Goal: Task Accomplishment & Management: Manage account settings

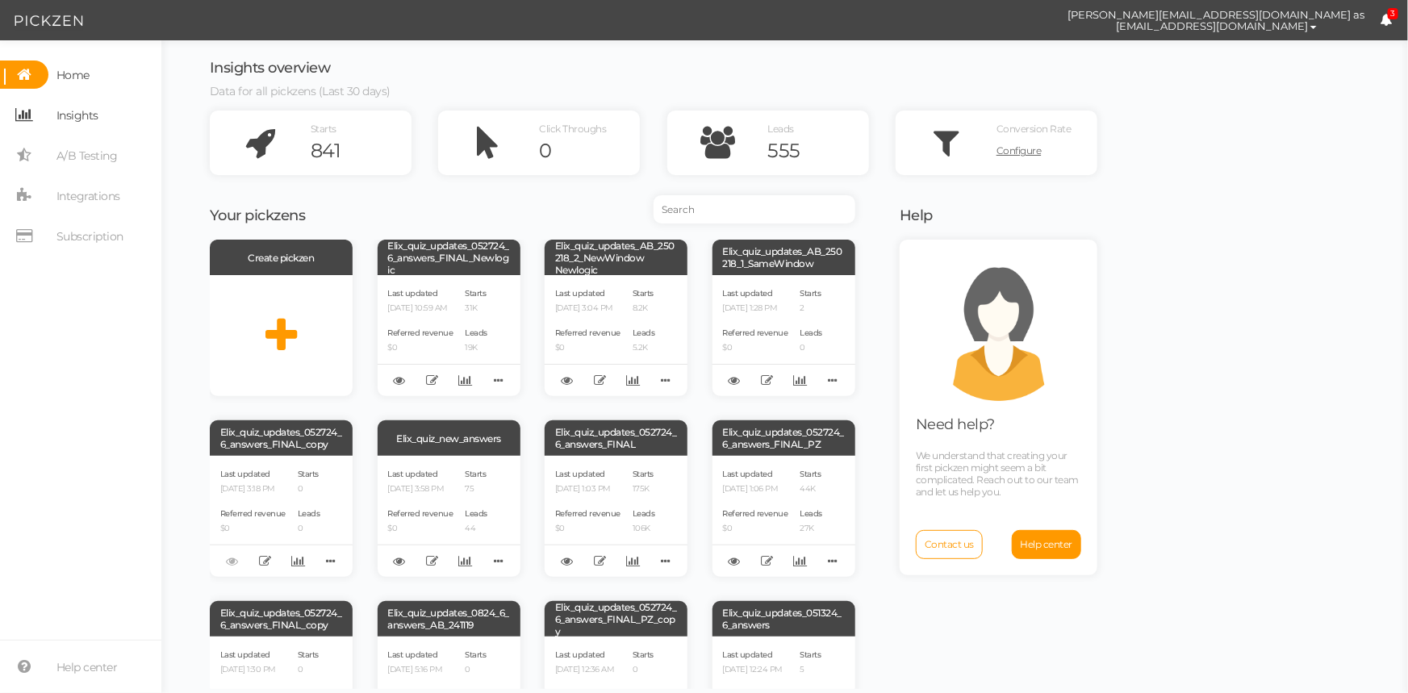
click at [69, 124] on span "Insights" at bounding box center [77, 115] width 42 height 26
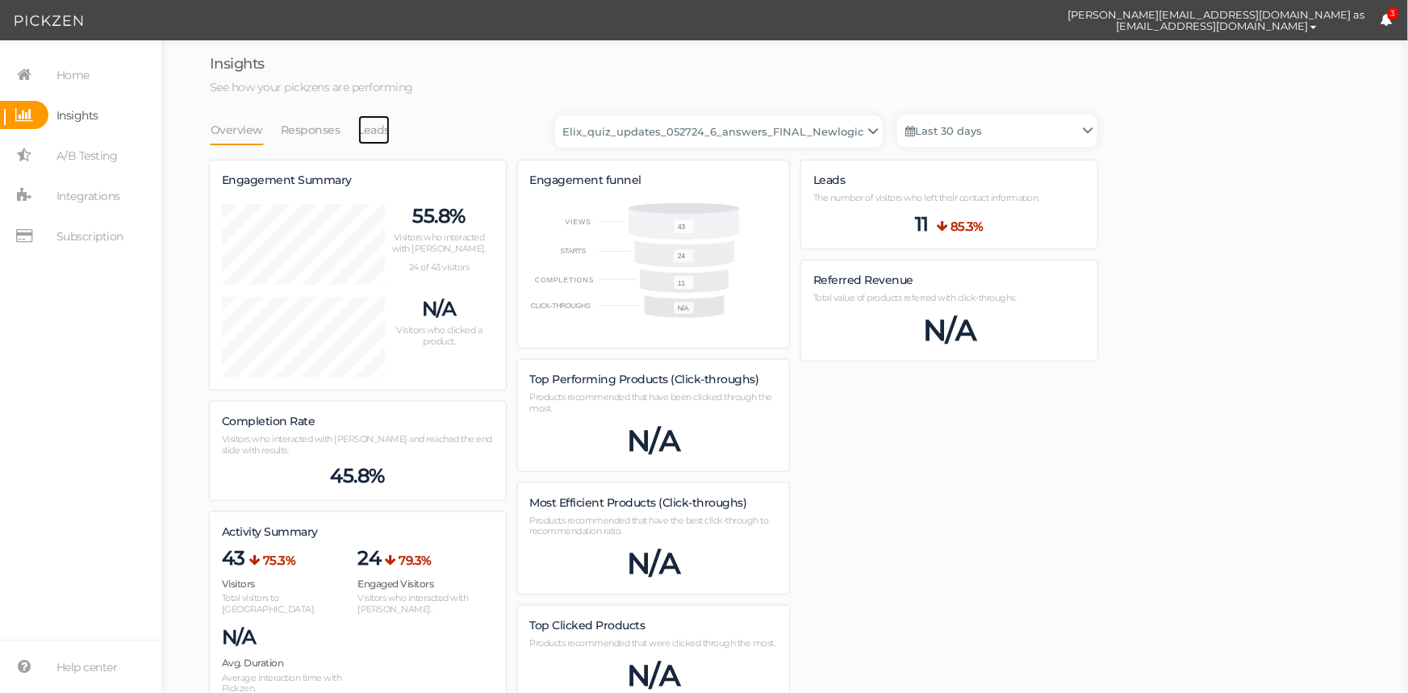
scroll to position [1048, 887]
click at [765, 127] on select "Backup_2020010 backup_20200106 Elix Quiz PopUp Elix_quiz Elix_quiz [OLD] Elix_q…" at bounding box center [718, 131] width 327 height 32
select select "4896"
click at [560, 115] on select "Backup_2020010 backup_20200106 Elix Quiz PopUp Elix_quiz Elix_quiz [OLD] Elix_q…" at bounding box center [718, 131] width 327 height 32
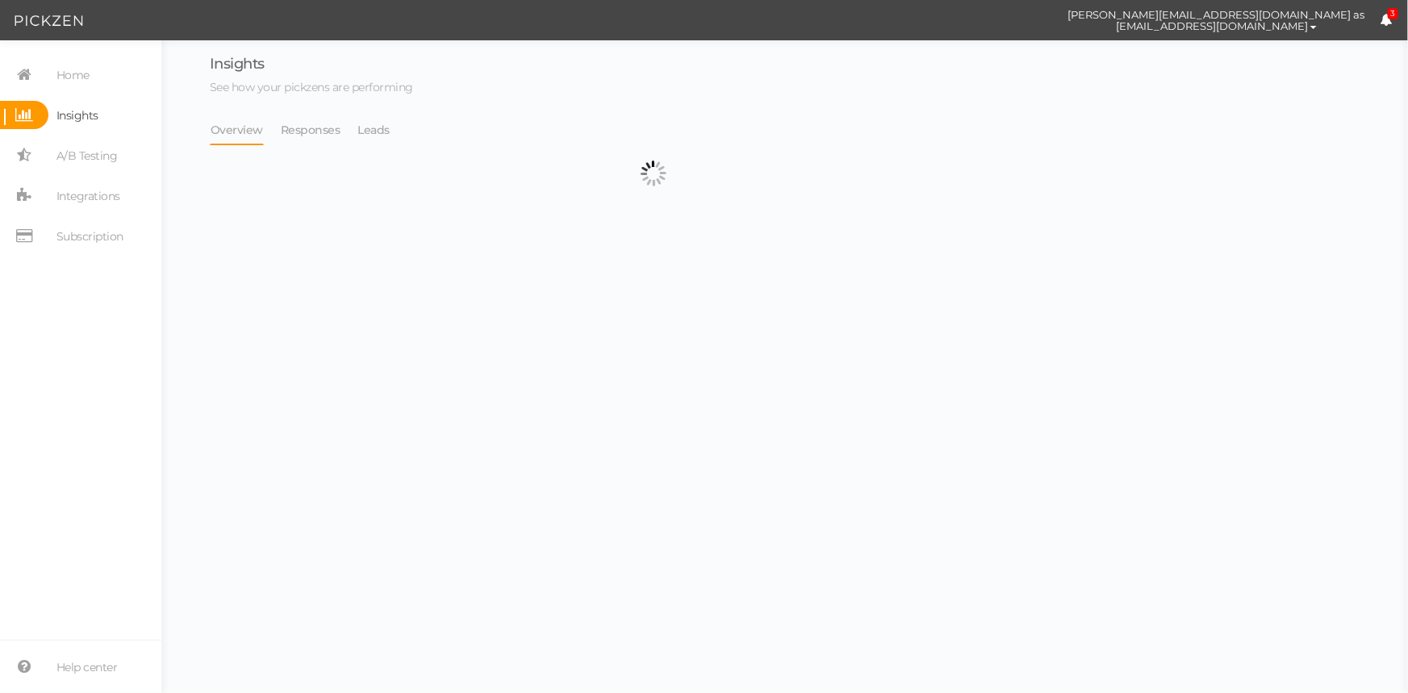
select select "4896"
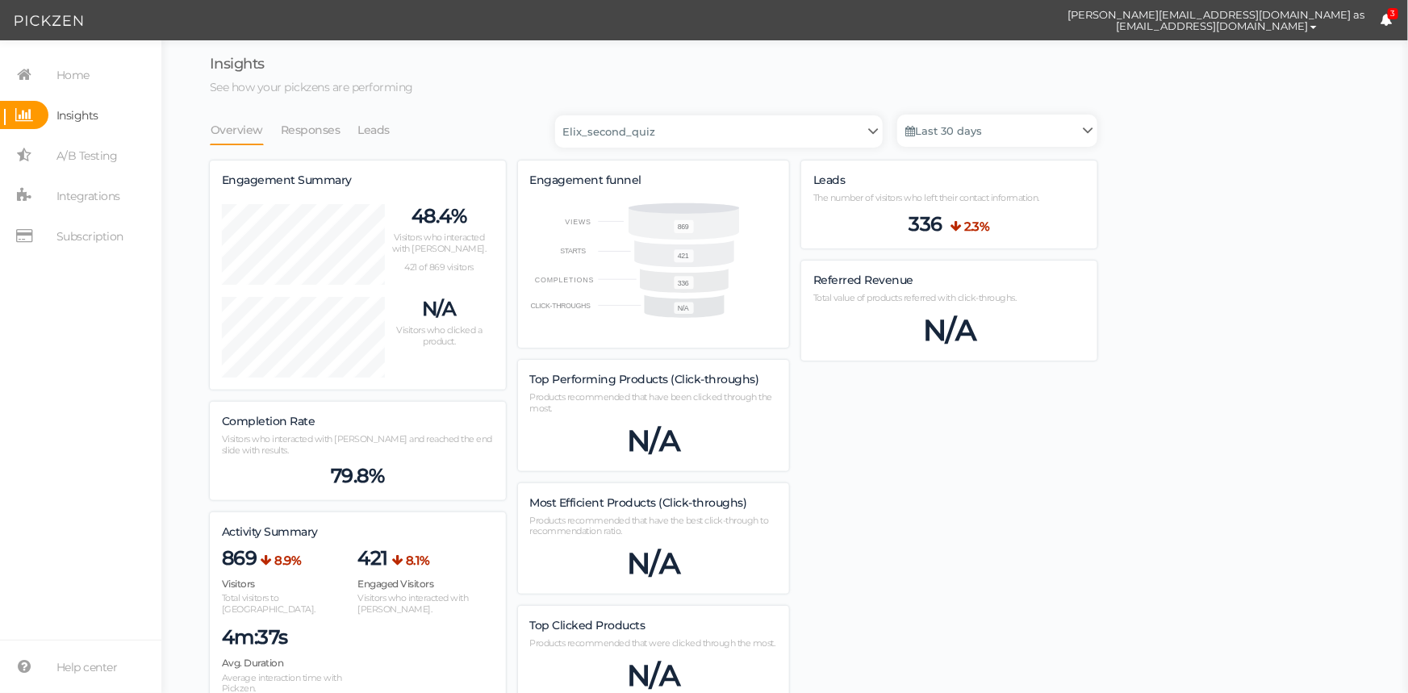
scroll to position [1525, 887]
click at [774, 131] on select "Backup_2020010 backup_20200106 Elix Quiz PopUp Elix_quiz Elix_quiz [OLD] Elix_q…" at bounding box center [718, 131] width 327 height 32
click at [560, 115] on select "Backup_2020010 backup_20200106 Elix Quiz PopUp Elix_quiz Elix_quiz [OLD] Elix_q…" at bounding box center [718, 131] width 327 height 32
click at [364, 123] on link "Leads" at bounding box center [374, 130] width 34 height 31
select select "4896"
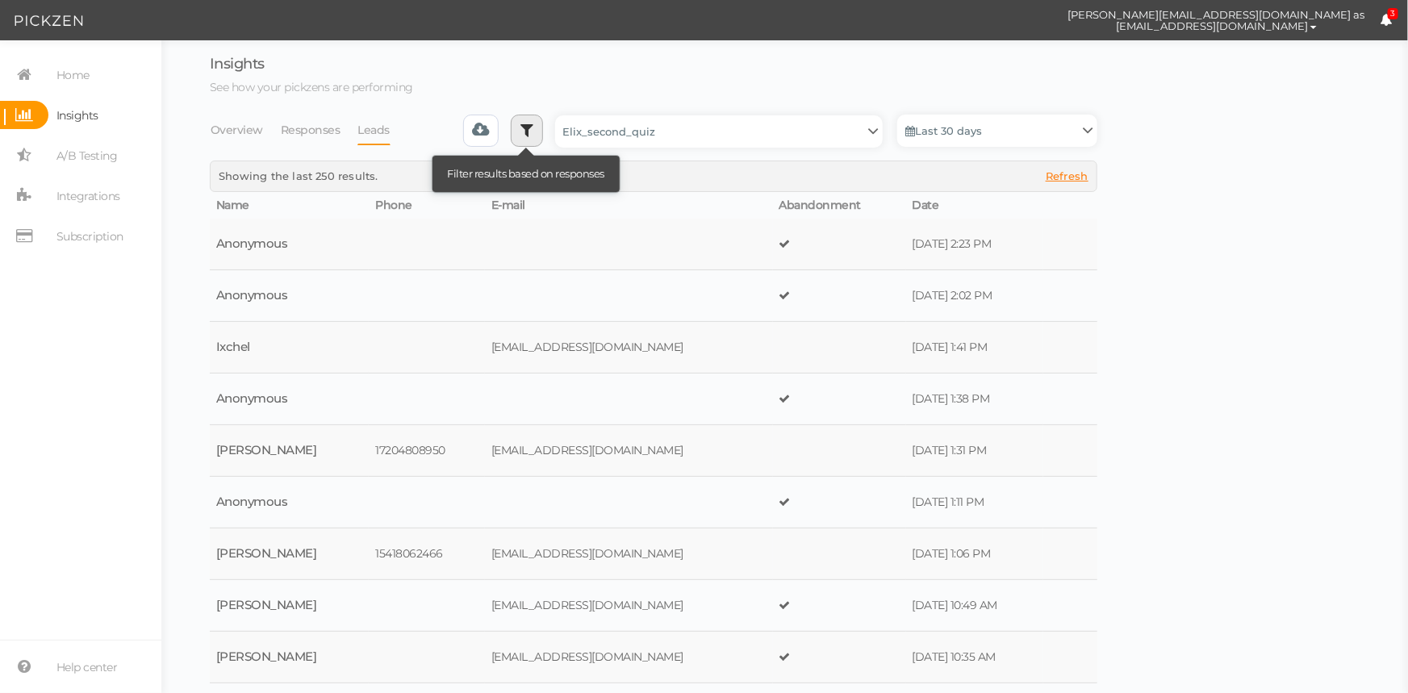
click at [528, 138] on link at bounding box center [527, 131] width 32 height 32
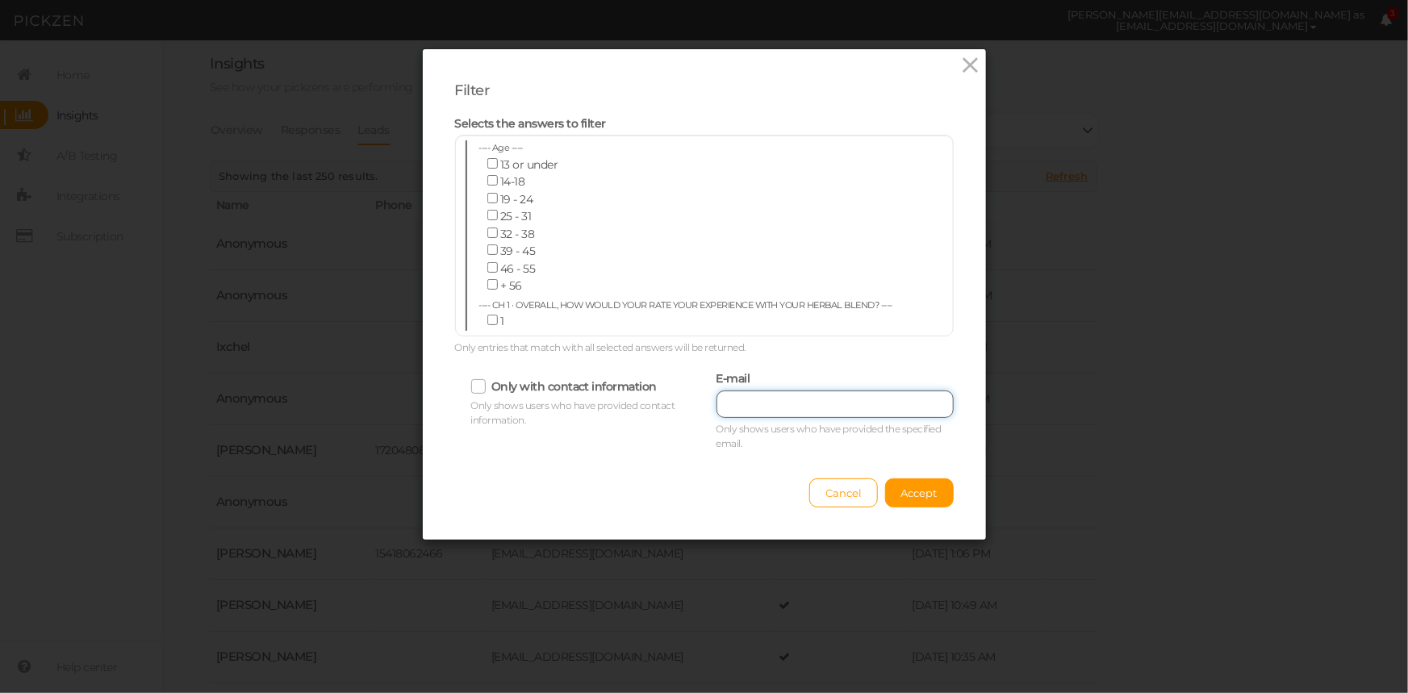
click at [840, 400] on input "text" at bounding box center [834, 403] width 237 height 27
paste input "[EMAIL_ADDRESS][DOMAIN_NAME]"
type input "[EMAIL_ADDRESS][DOMAIN_NAME]"
click at [912, 484] on button "Accept" at bounding box center [919, 492] width 69 height 29
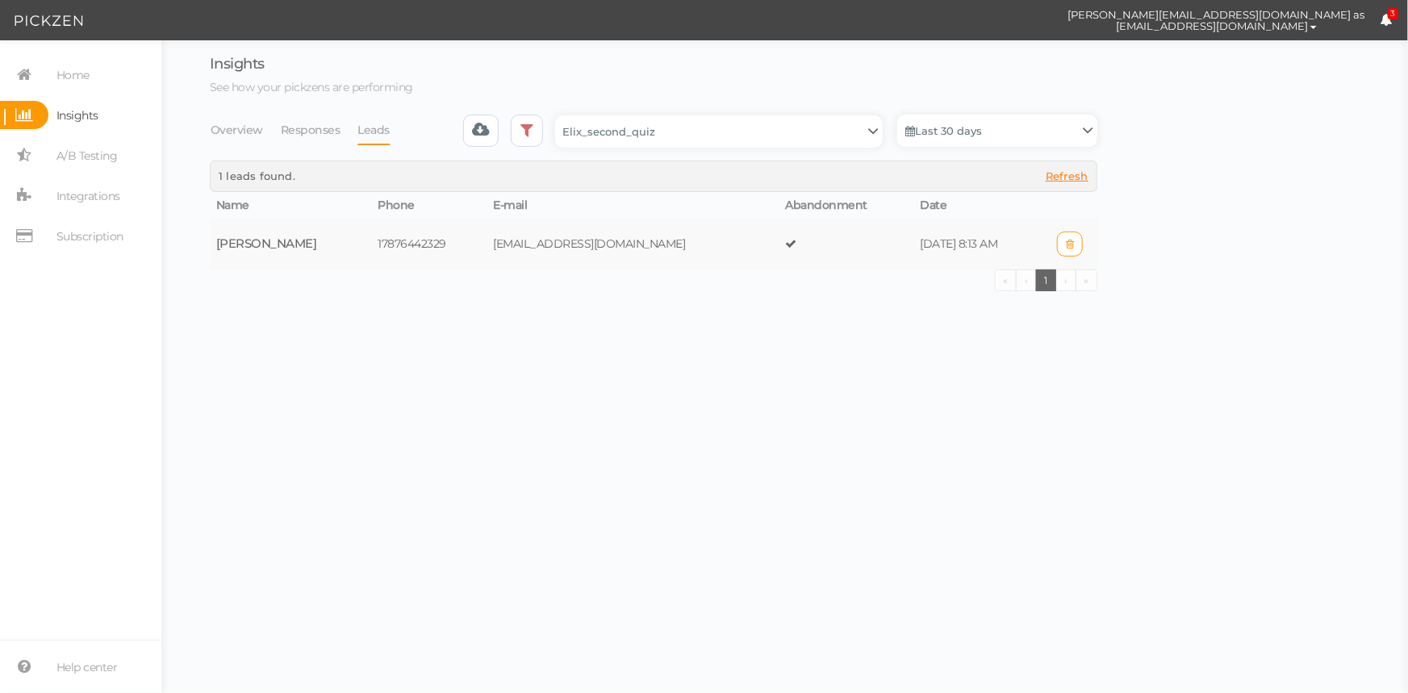
click at [914, 259] on td "[DATE] 8:13 AM" at bounding box center [978, 244] width 129 height 51
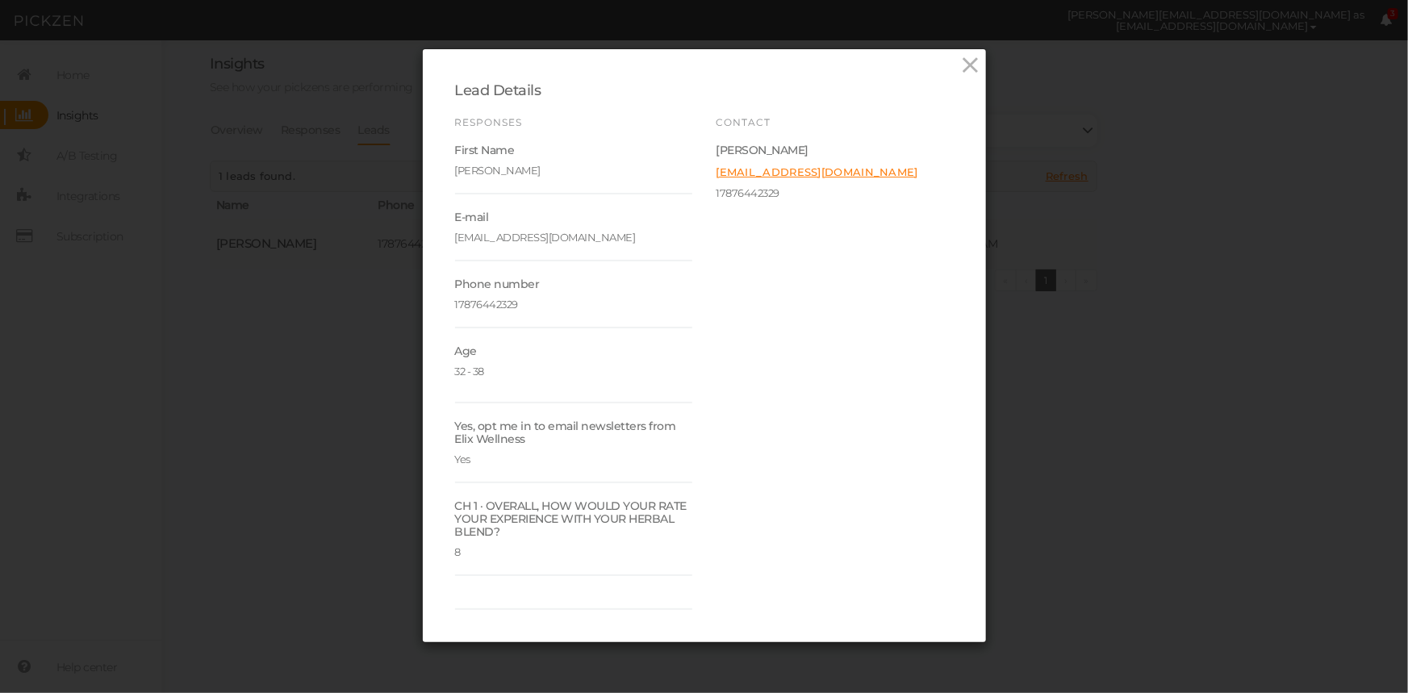
click at [951, 74] on div "Lead Details Responses First Name Karla E-mail krlcshop@gmail.com Phone number …" at bounding box center [704, 345] width 563 height 593
click at [960, 71] on icon at bounding box center [969, 65] width 23 height 24
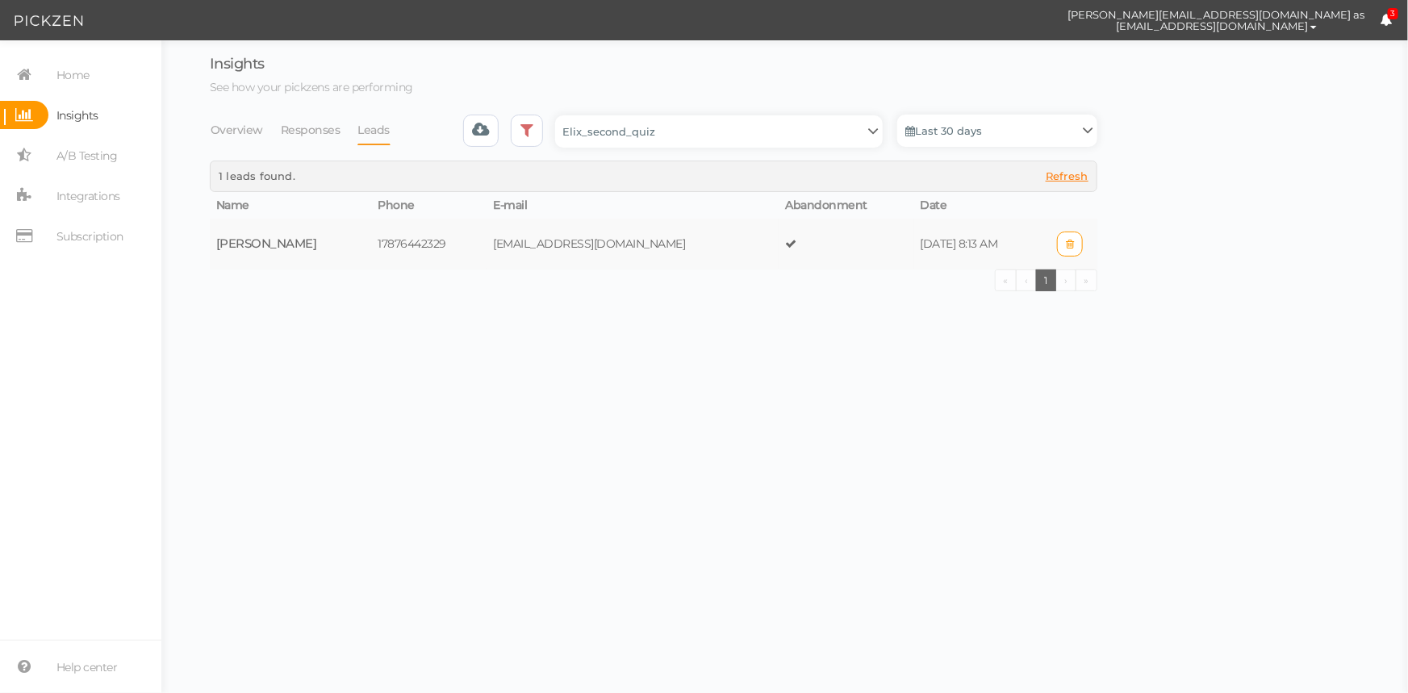
click at [786, 244] on td at bounding box center [845, 244] width 135 height 51
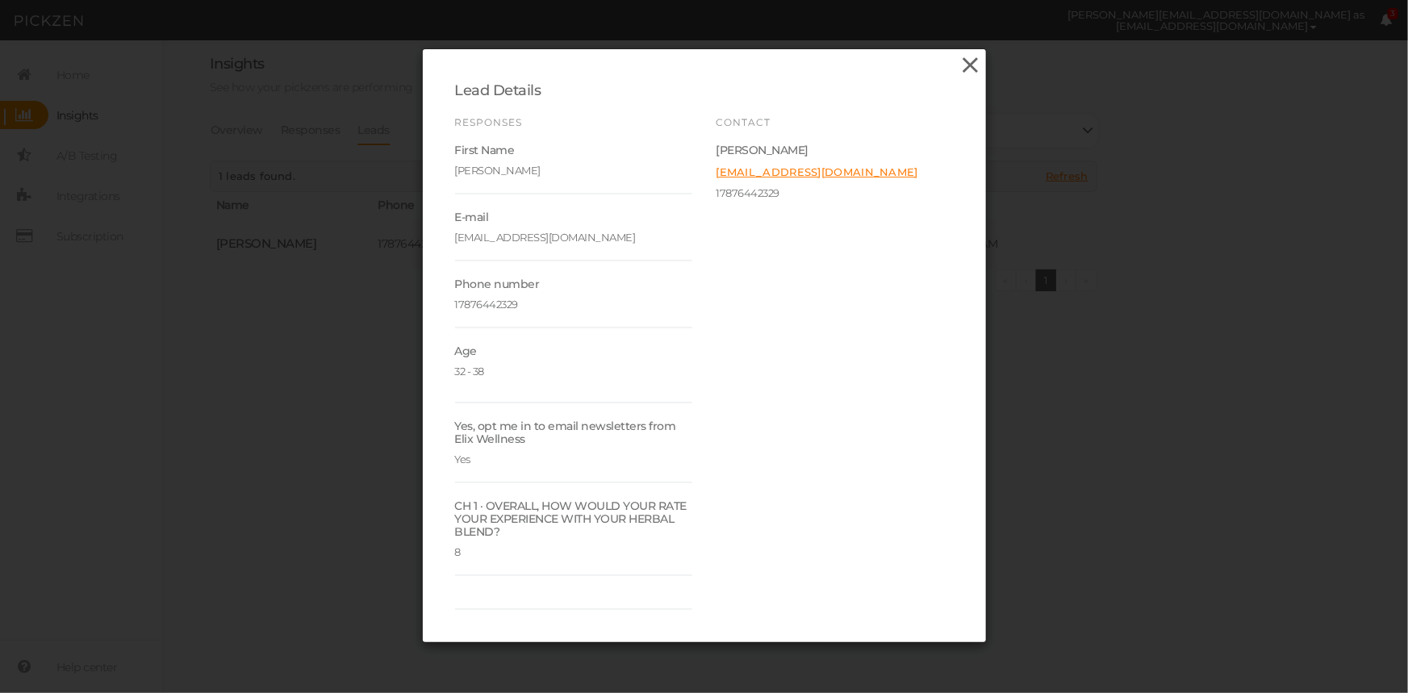
click at [970, 69] on icon at bounding box center [969, 65] width 23 height 24
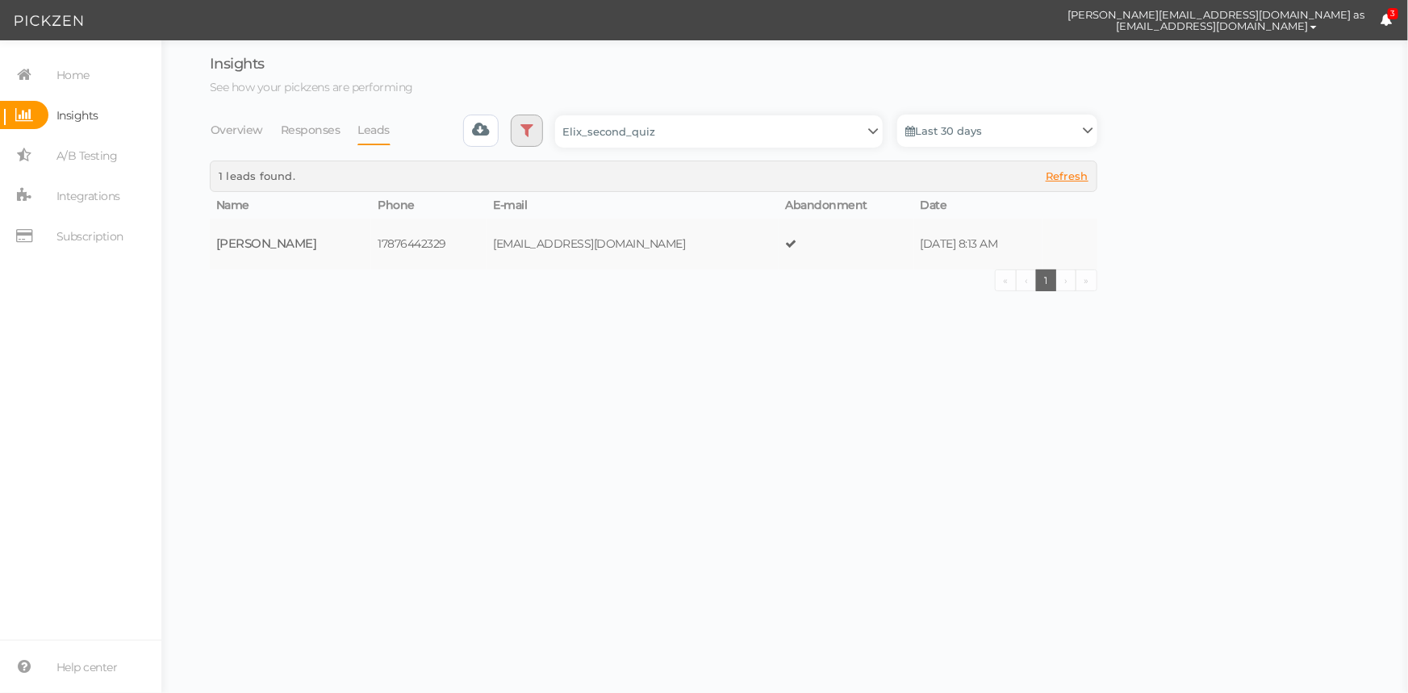
click at [516, 131] on link at bounding box center [527, 131] width 32 height 32
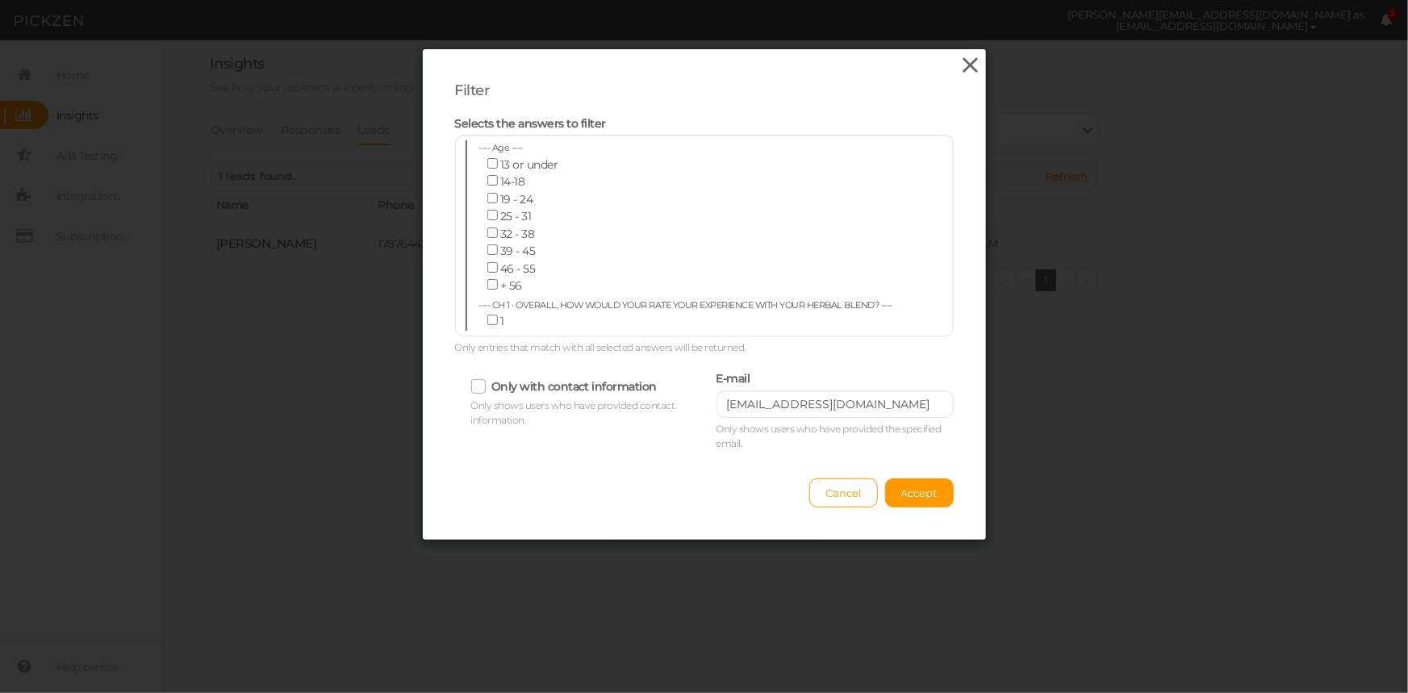
click at [959, 65] on icon at bounding box center [969, 65] width 23 height 24
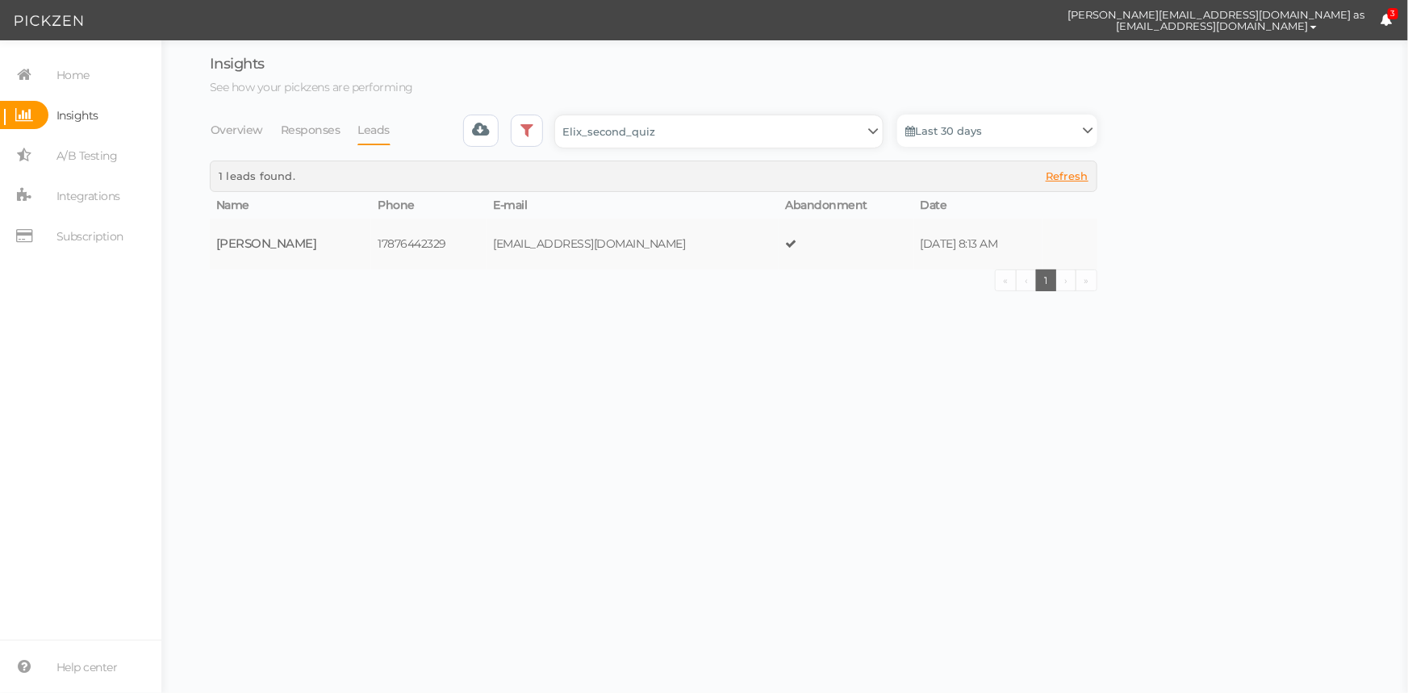
click at [877, 131] on select "Backup_2020010 backup_20200106 Elix Quiz PopUp Elix_quiz Elix_quiz [OLD] Elix_q…" at bounding box center [718, 131] width 327 height 32
select select "4855"
click at [560, 115] on select "Backup_2020010 backup_20200106 Elix Quiz PopUp Elix_quiz Elix_quiz [OLD] Elix_q…" at bounding box center [718, 131] width 327 height 32
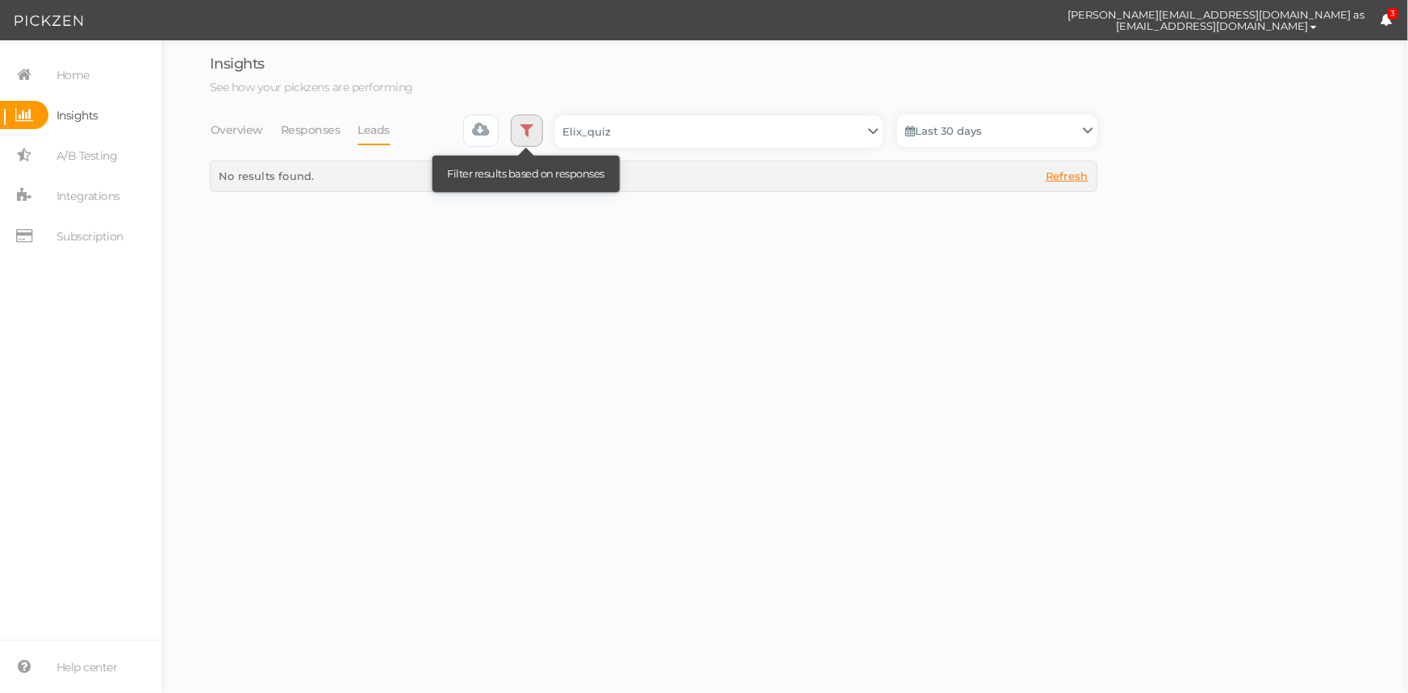
click at [534, 140] on link at bounding box center [527, 131] width 32 height 32
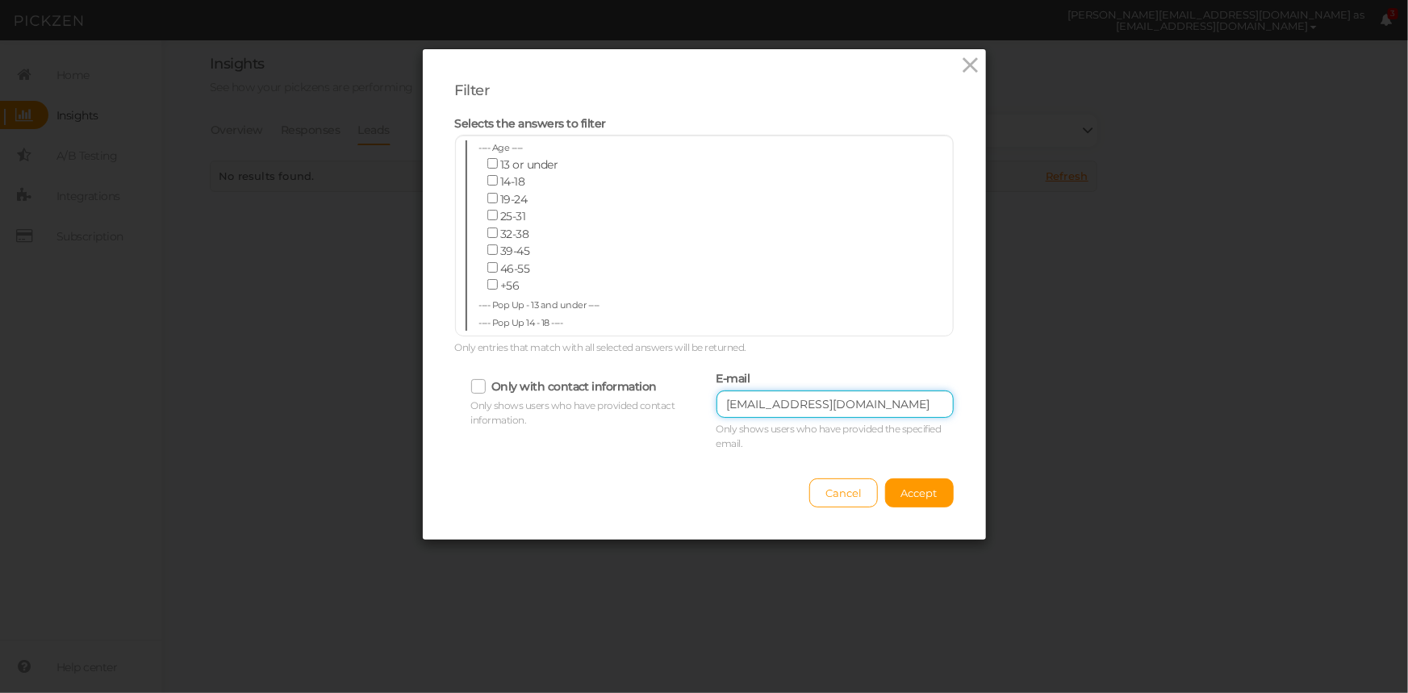
drag, startPoint x: 850, startPoint y: 403, endPoint x: 791, endPoint y: 412, distance: 60.3
click at [682, 403] on div "Only with contact information Only shows users who have provided contact inform…" at bounding box center [704, 409] width 523 height 84
drag, startPoint x: 926, startPoint y: 484, endPoint x: 926, endPoint y: 474, distance: 10.5
click at [926, 480] on button "Accept" at bounding box center [919, 492] width 69 height 29
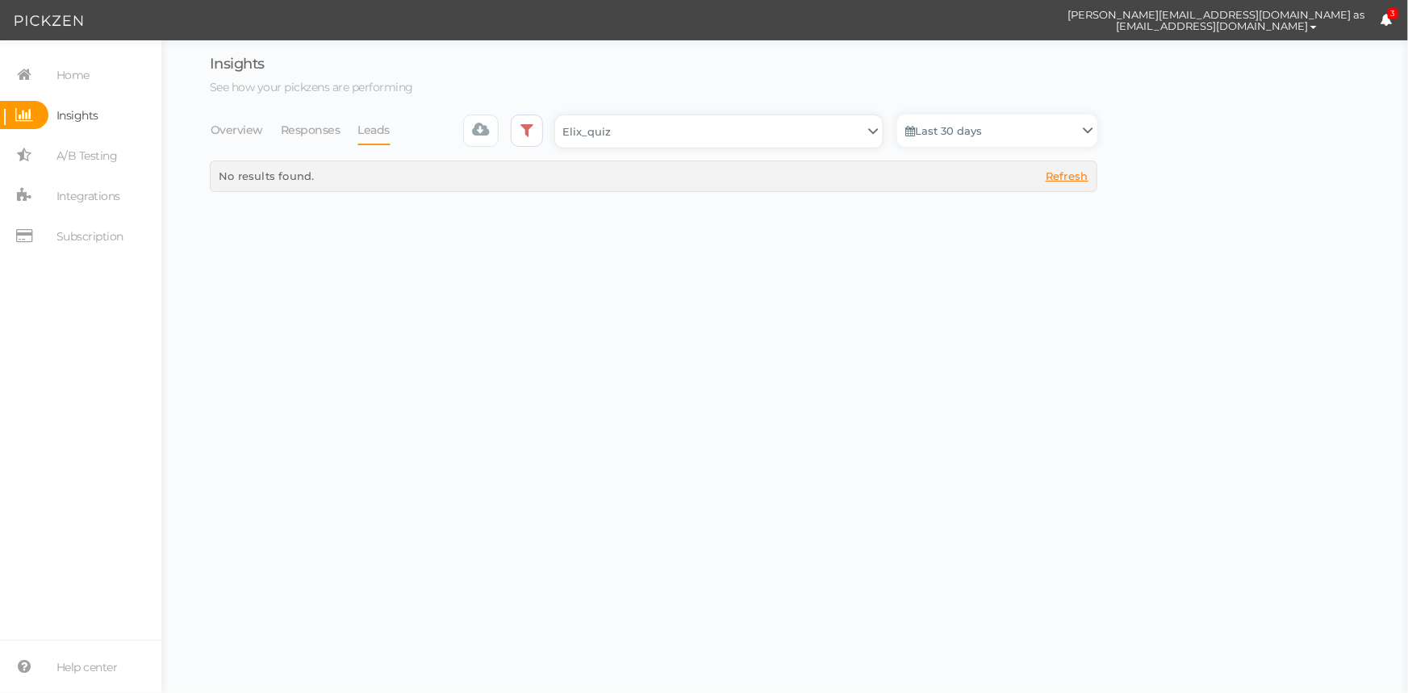
click at [711, 127] on select "Backup_2020010 backup_20200106 Elix Quiz PopUp Elix_quiz Elix_quiz [OLD] Elix_q…" at bounding box center [718, 131] width 327 height 32
select select "13510"
click at [560, 115] on select "Backup_2020010 backup_20200106 Elix Quiz PopUp Elix_quiz Elix_quiz [OLD] Elix_q…" at bounding box center [718, 131] width 327 height 32
click at [533, 133] on icon at bounding box center [526, 130] width 13 height 16
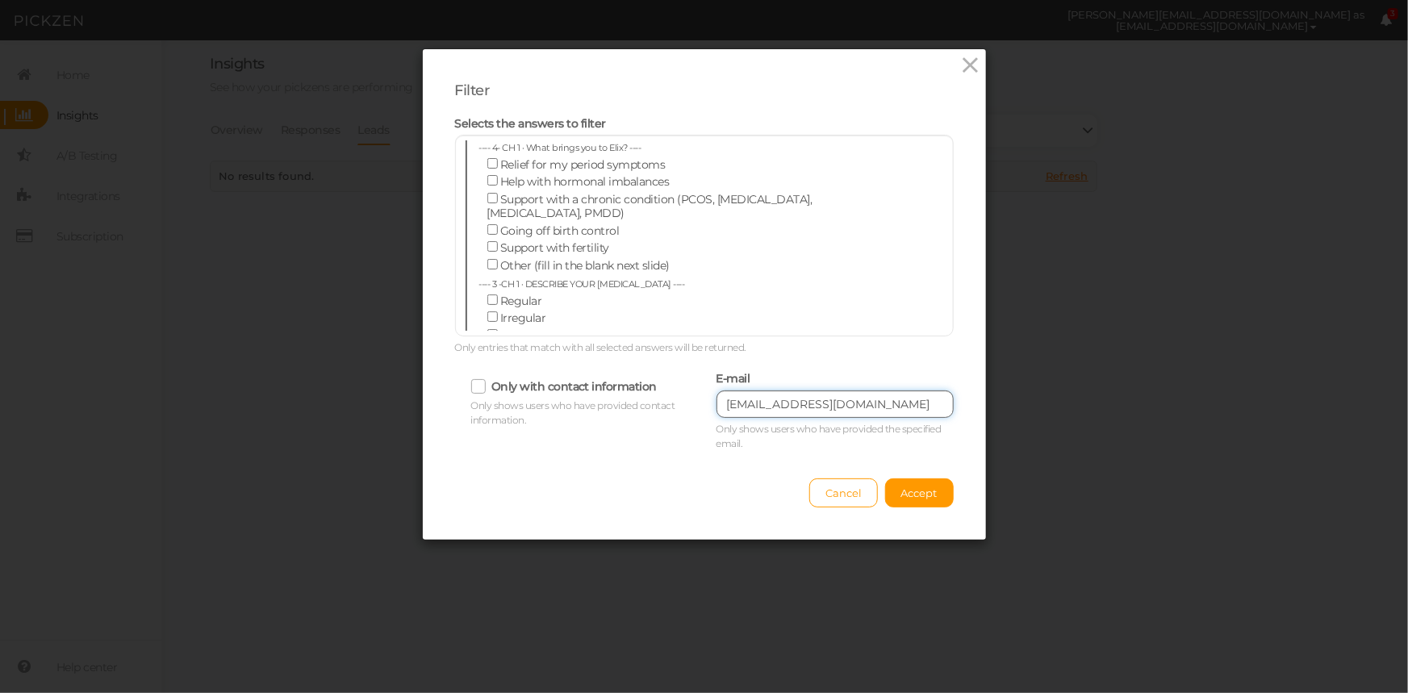
drag, startPoint x: 782, startPoint y: 400, endPoint x: 726, endPoint y: 407, distance: 56.0
click at [661, 394] on div "Only with contact information Only shows users who have provided contact inform…" at bounding box center [704, 409] width 523 height 84
click at [921, 492] on span "Accept" at bounding box center [919, 492] width 36 height 13
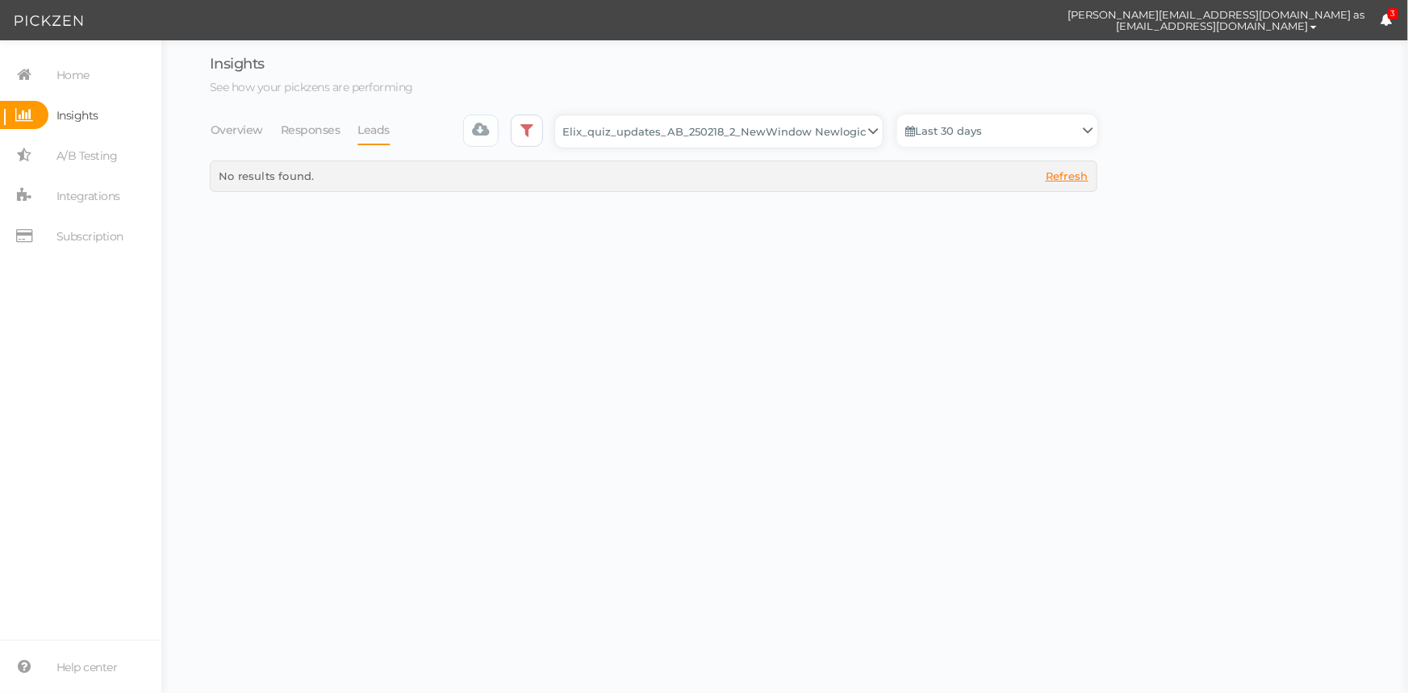
click at [663, 140] on select "Backup_2020010 backup_20200106 Elix Quiz PopUp Elix_quiz Elix_quiz [OLD] Elix_q…" at bounding box center [718, 131] width 327 height 32
drag, startPoint x: 1062, startPoint y: 382, endPoint x: 611, endPoint y: 53, distance: 558.2
click at [1016, 354] on body "[PERSON_NAME][EMAIL_ADDRESS][DOMAIN_NAME] as [EMAIL_ADDRESS][DOMAIN_NAME] Prefe…" at bounding box center [704, 346] width 1408 height 693
click at [524, 123] on link at bounding box center [527, 131] width 32 height 32
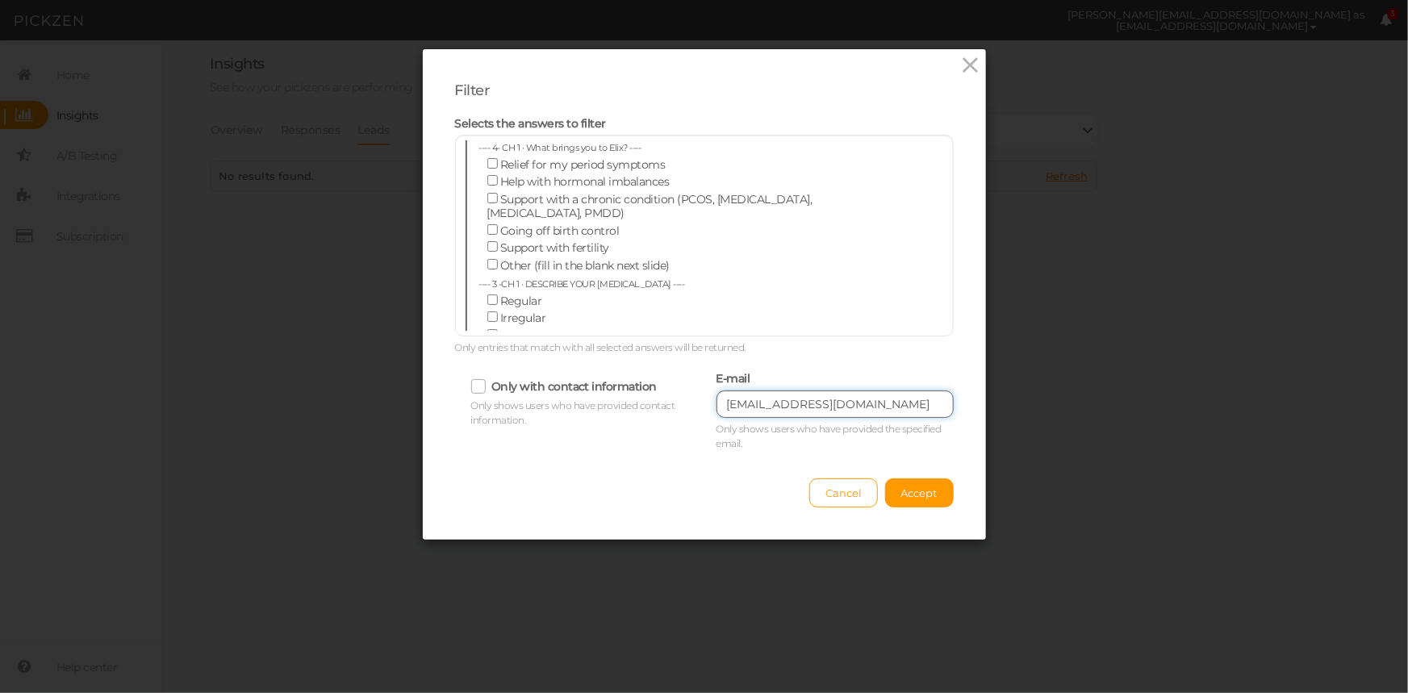
drag, startPoint x: 855, startPoint y: 406, endPoint x: 732, endPoint y: 411, distance: 122.7
click at [671, 399] on div "Only with contact information Only shows users who have provided contact inform…" at bounding box center [704, 409] width 523 height 84
click at [914, 478] on button "Accept" at bounding box center [919, 492] width 69 height 29
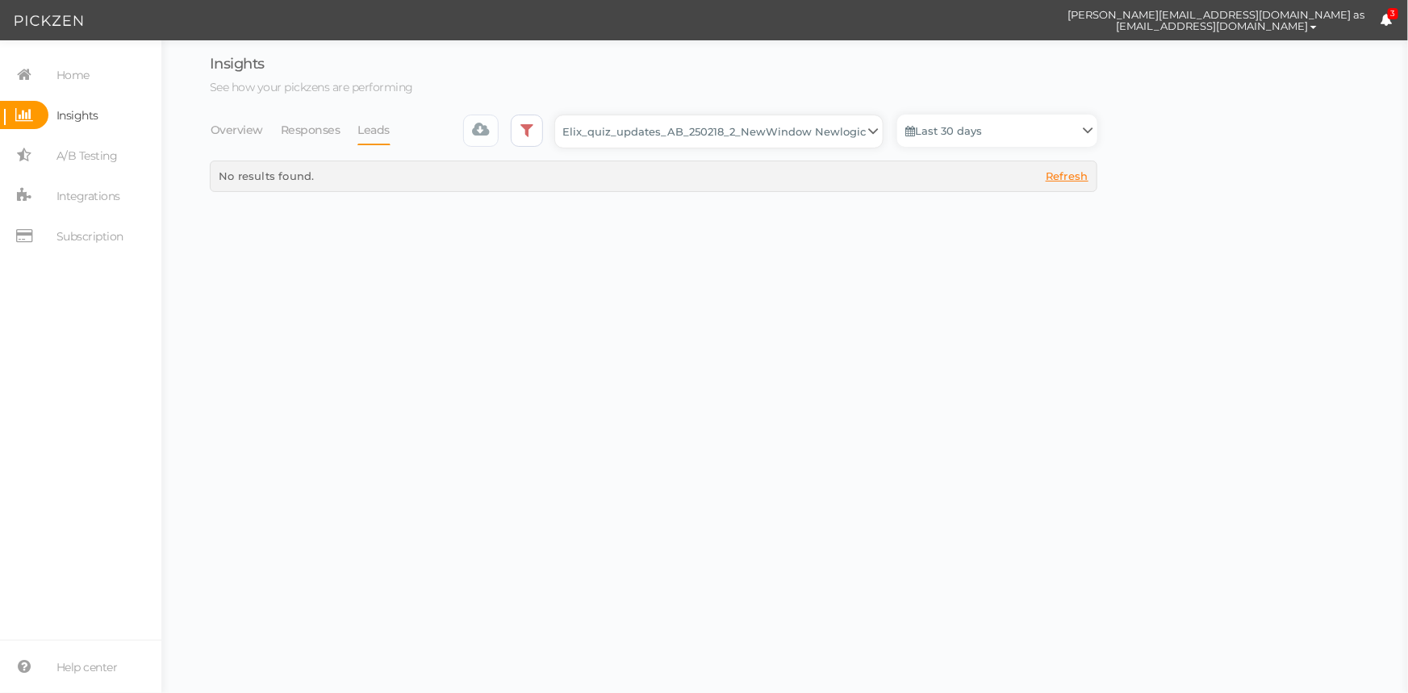
click at [723, 127] on select "Backup_2020010 backup_20200106 Elix Quiz PopUp Elix_quiz Elix_quiz [OLD] Elix_q…" at bounding box center [718, 131] width 327 height 32
select select "10994"
click at [560, 115] on select "Backup_2020010 backup_20200106 Elix Quiz PopUp Elix_quiz Elix_quiz [OLD] Elix_q…" at bounding box center [718, 131] width 327 height 32
click at [690, 132] on select "Backup_2020010 backup_20200106 Elix Quiz PopUp Elix_quiz Elix_quiz [OLD] Elix_q…" at bounding box center [718, 131] width 327 height 32
select select "4896"
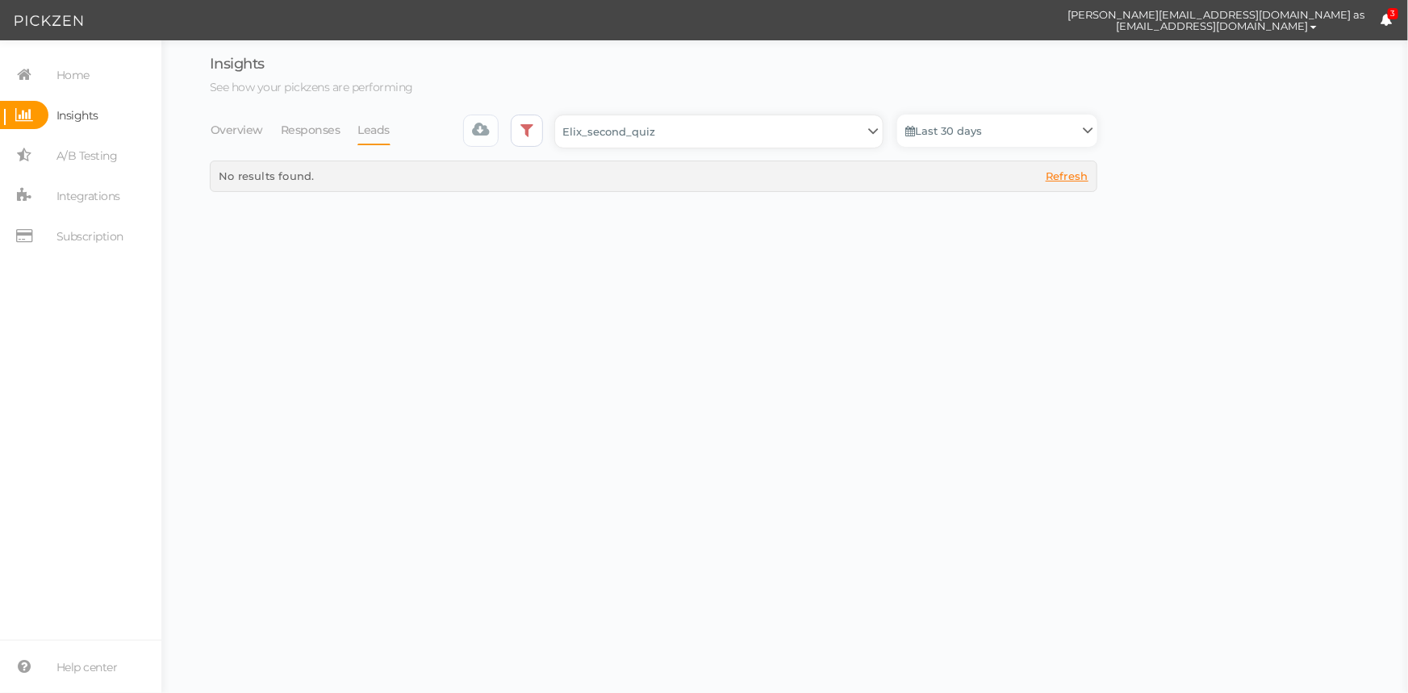
click at [560, 115] on select "Backup_2020010 backup_20200106 Elix Quiz PopUp Elix_quiz Elix_quiz [OLD] Elix_q…" at bounding box center [718, 131] width 327 height 32
select select "4896"
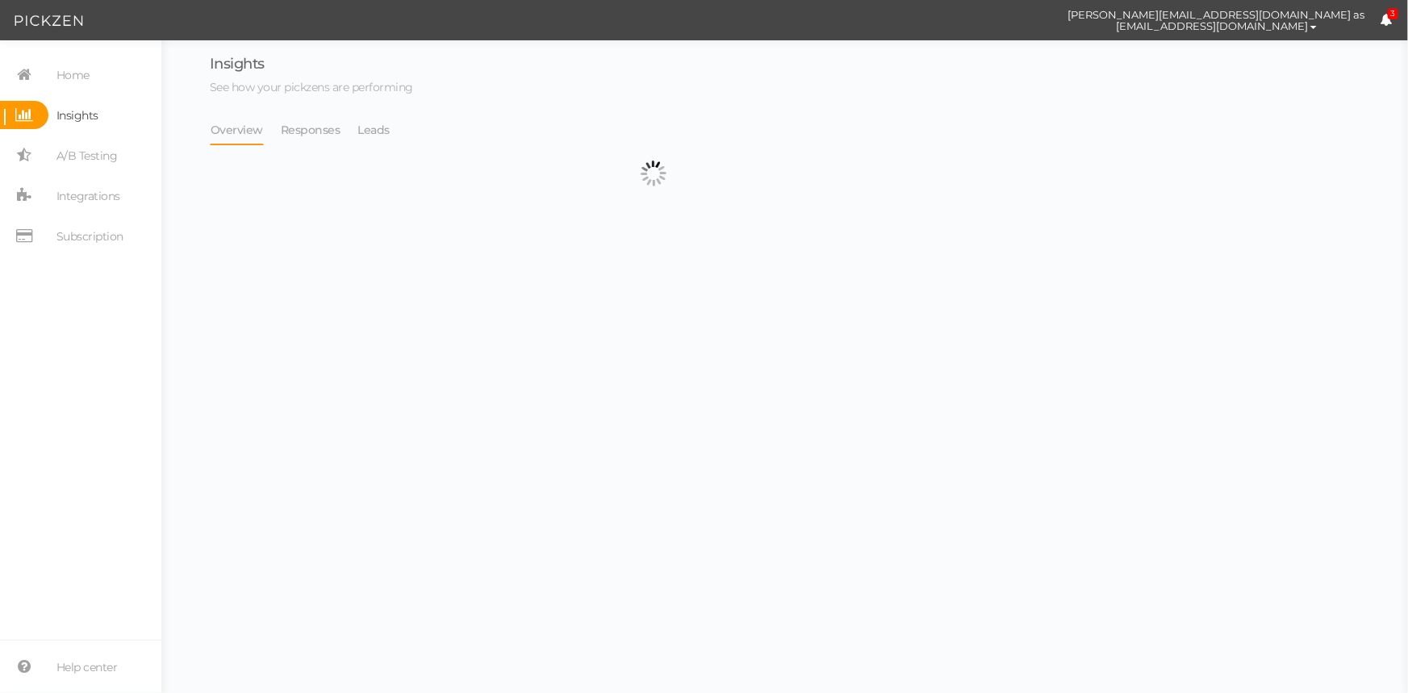
select select "4896"
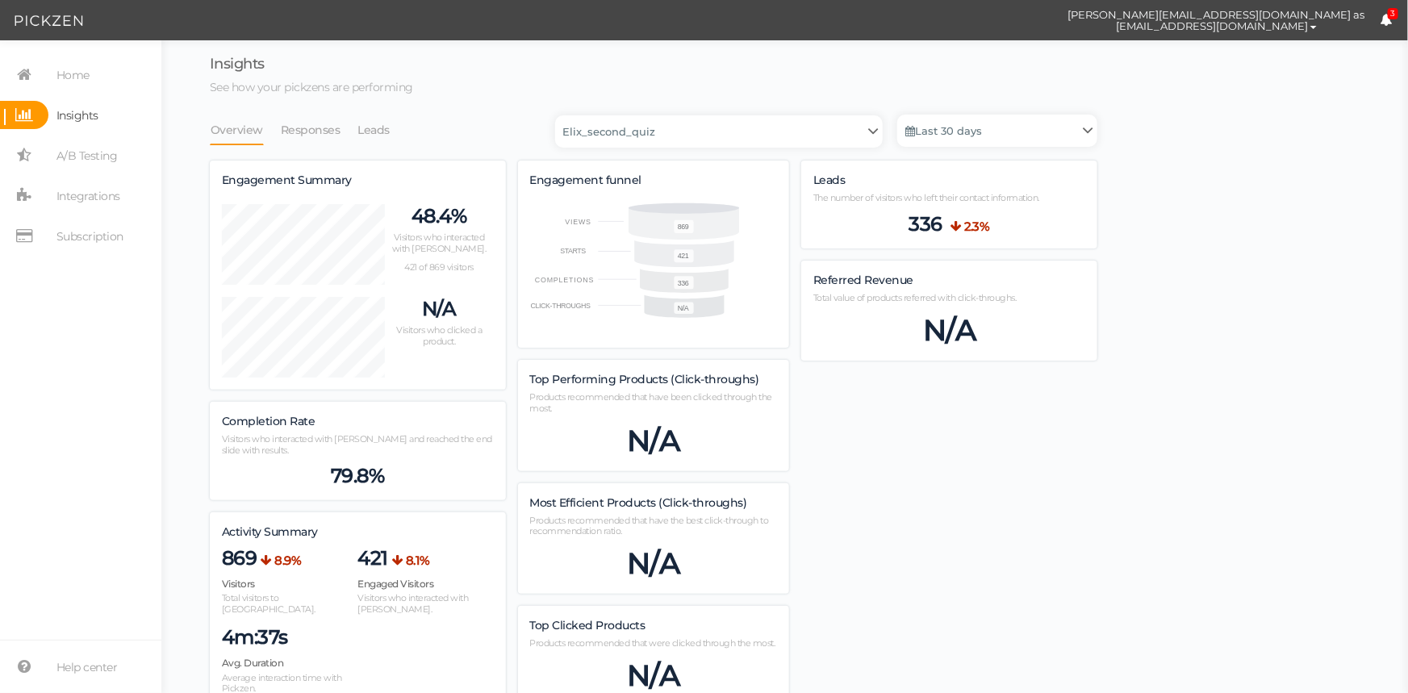
scroll to position [1525, 887]
click at [371, 129] on link "Leads" at bounding box center [374, 130] width 34 height 31
select select "4896"
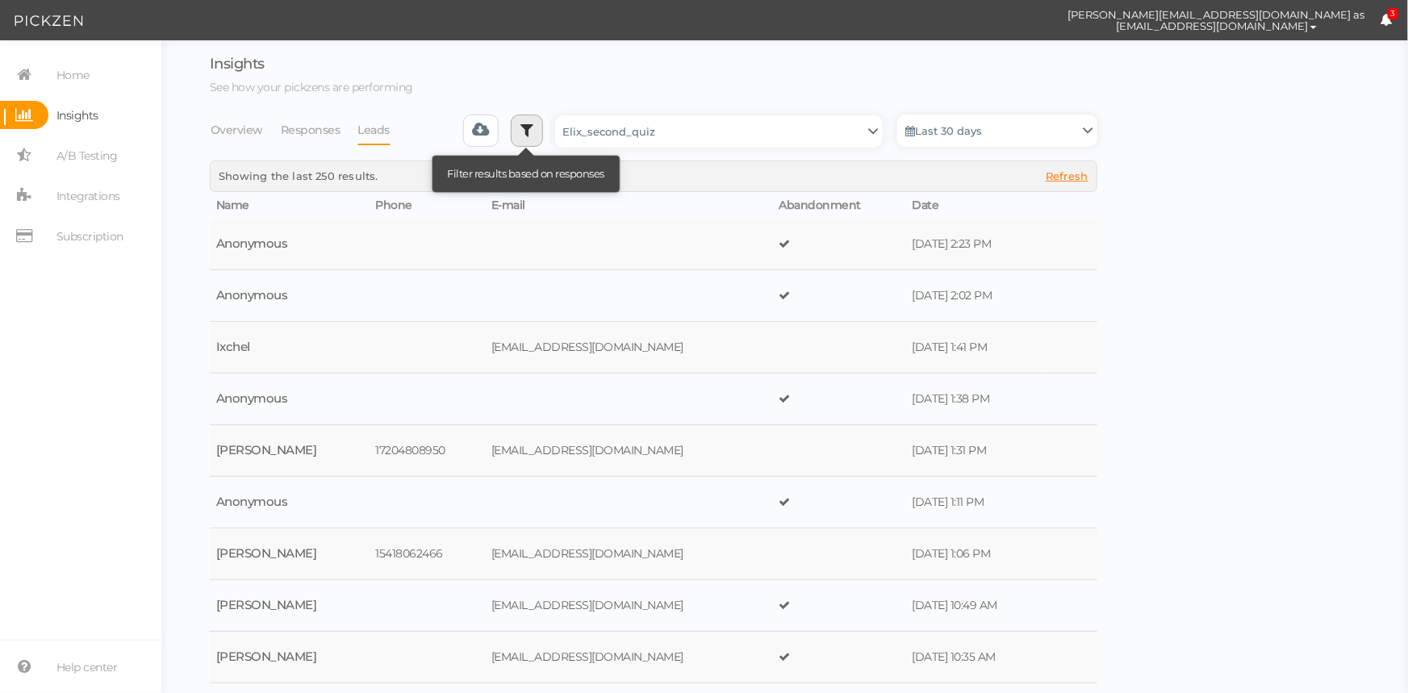
click at [532, 133] on icon at bounding box center [526, 130] width 13 height 16
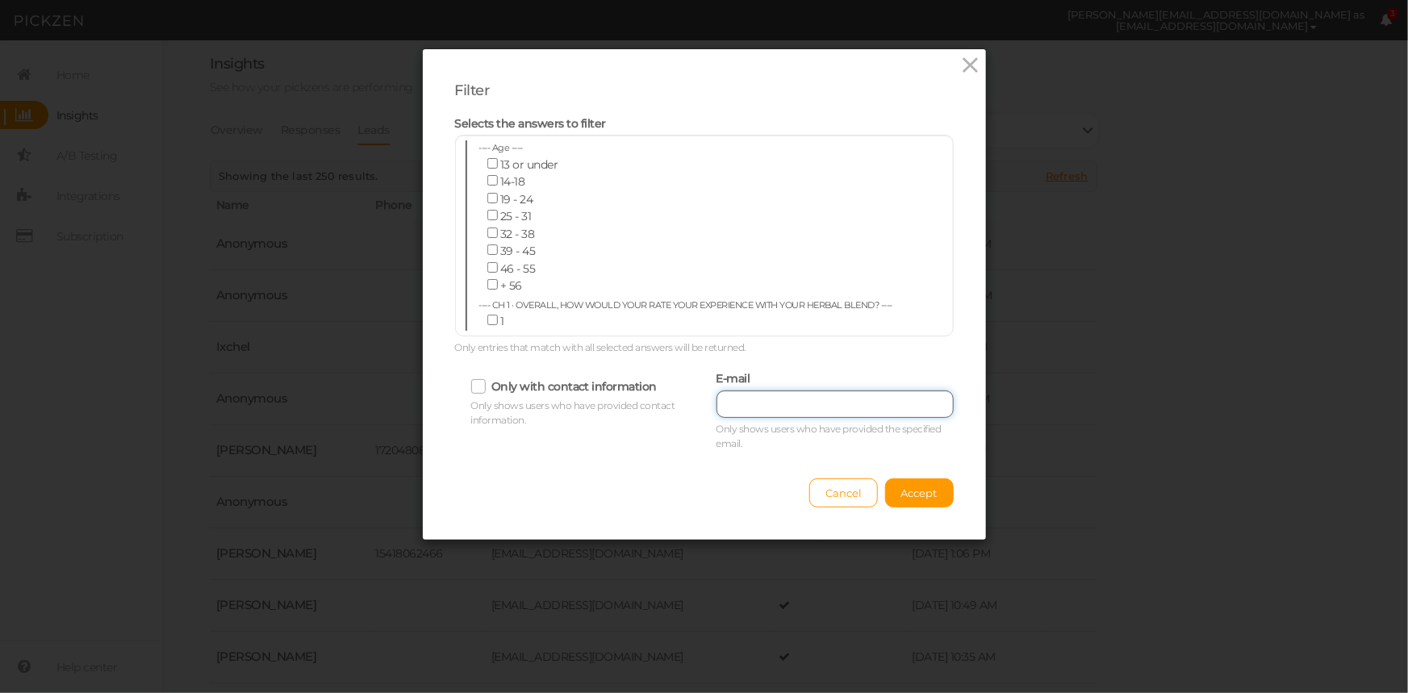
click at [843, 394] on input "text" at bounding box center [834, 403] width 237 height 27
paste input "[EMAIL_ADDRESS][DOMAIN_NAME]"
type input "[EMAIL_ADDRESS][DOMAIN_NAME]"
click at [909, 501] on button "Accept" at bounding box center [919, 492] width 69 height 29
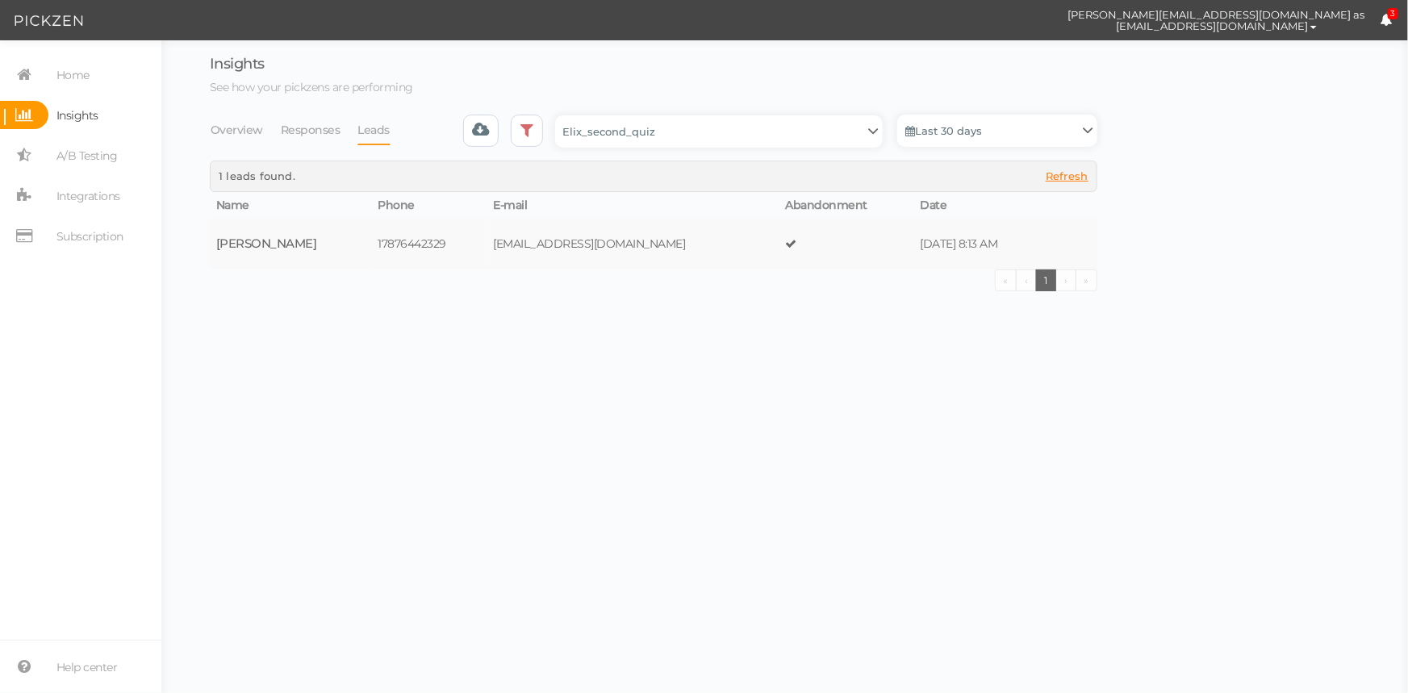
click at [607, 316] on body "[PERSON_NAME][EMAIL_ADDRESS][DOMAIN_NAME] as [EMAIL_ADDRESS][DOMAIN_NAME] Prefe…" at bounding box center [704, 346] width 1408 height 693
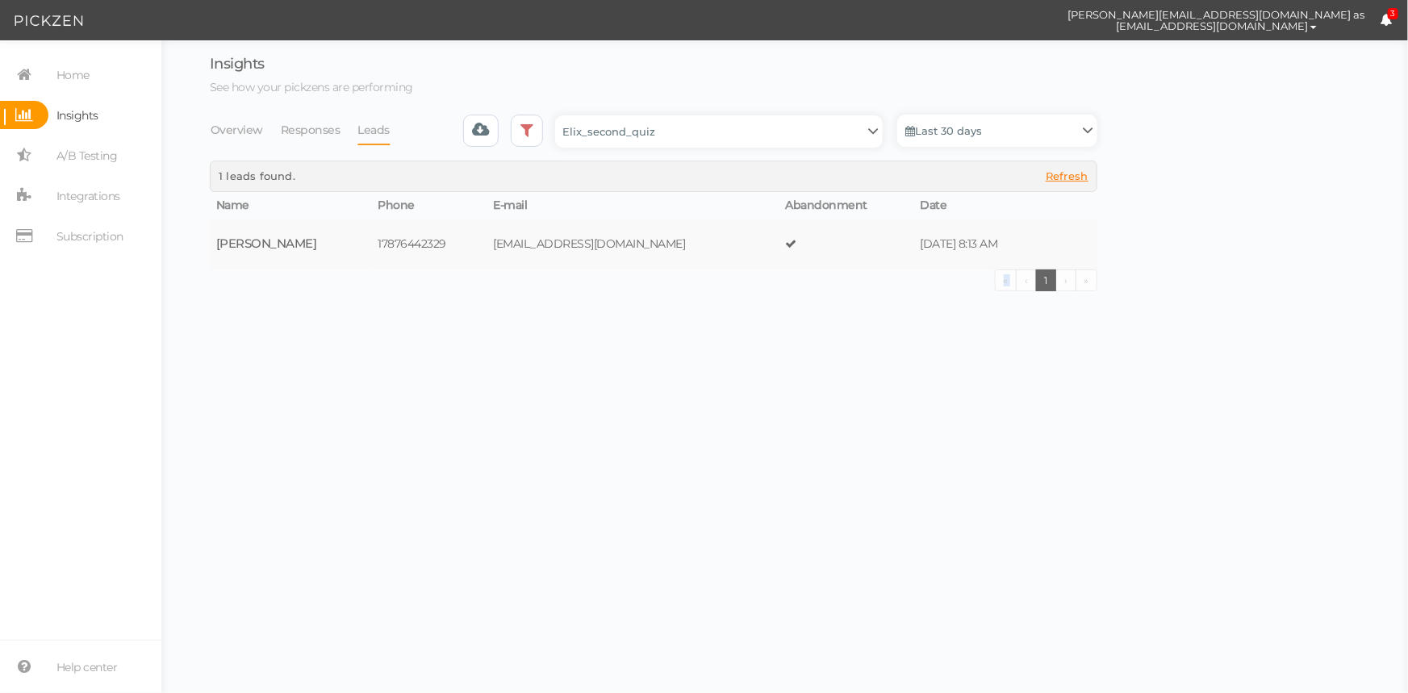
drag, startPoint x: 607, startPoint y: 316, endPoint x: 569, endPoint y: 105, distance: 214.7
click at [605, 311] on body "[PERSON_NAME][EMAIL_ADDRESS][DOMAIN_NAME] as [EMAIL_ADDRESS][DOMAIN_NAME] Prefe…" at bounding box center [704, 346] width 1408 height 693
